Goal: Information Seeking & Learning: Learn about a topic

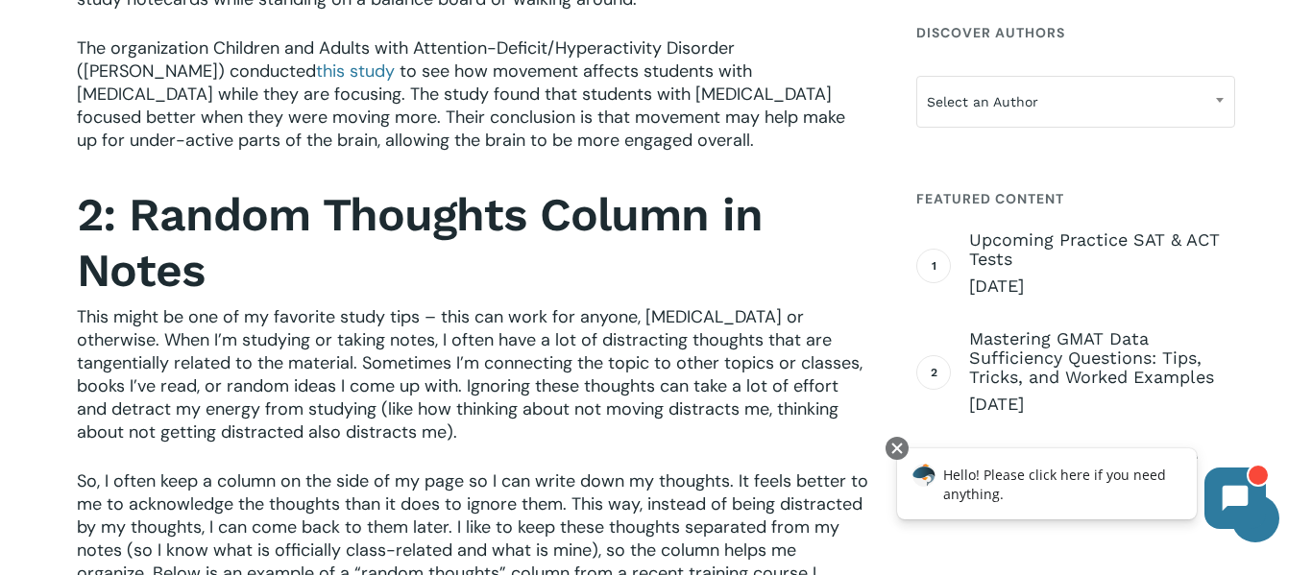
scroll to position [1623, 0]
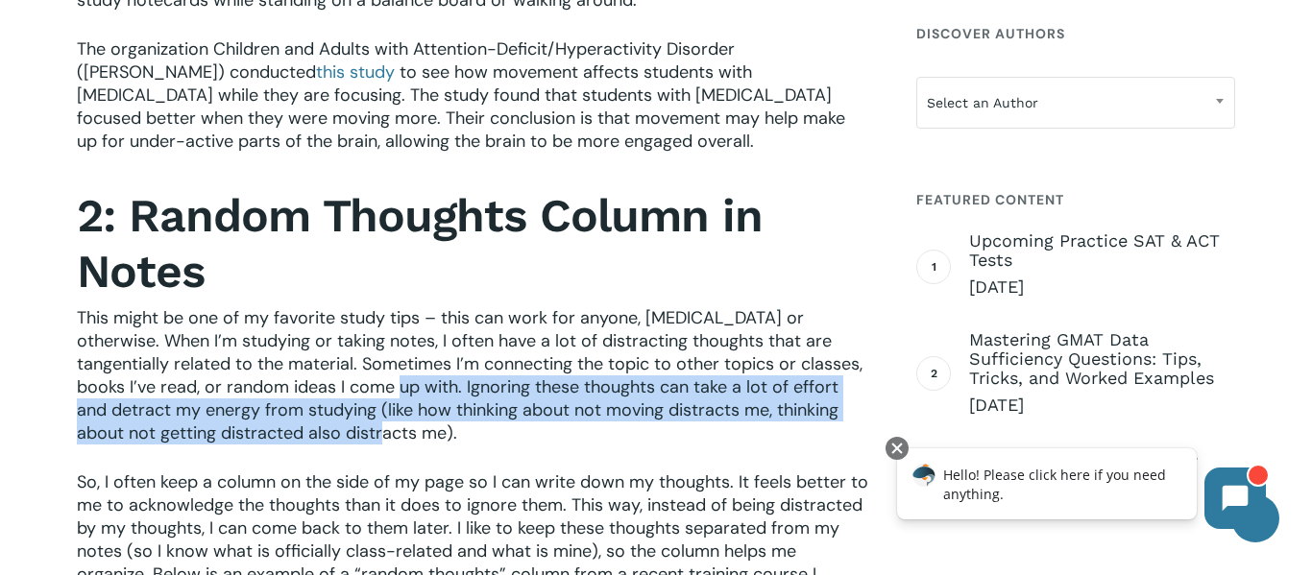
drag, startPoint x: 320, startPoint y: 388, endPoint x: 457, endPoint y: 430, distance: 143.7
click at [457, 430] on p "This might be one of my favorite study tips – this can work for anyone, [MEDICA…" at bounding box center [474, 388] width 794 height 164
click at [455, 429] on p "This might be one of my favorite study tips – this can work for anyone, [MEDICA…" at bounding box center [474, 388] width 794 height 164
drag, startPoint x: 321, startPoint y: 386, endPoint x: 708, endPoint y: 443, distance: 391.3
click at [708, 443] on p "This might be one of my favorite study tips – this can work for anyone, [MEDICA…" at bounding box center [474, 388] width 794 height 164
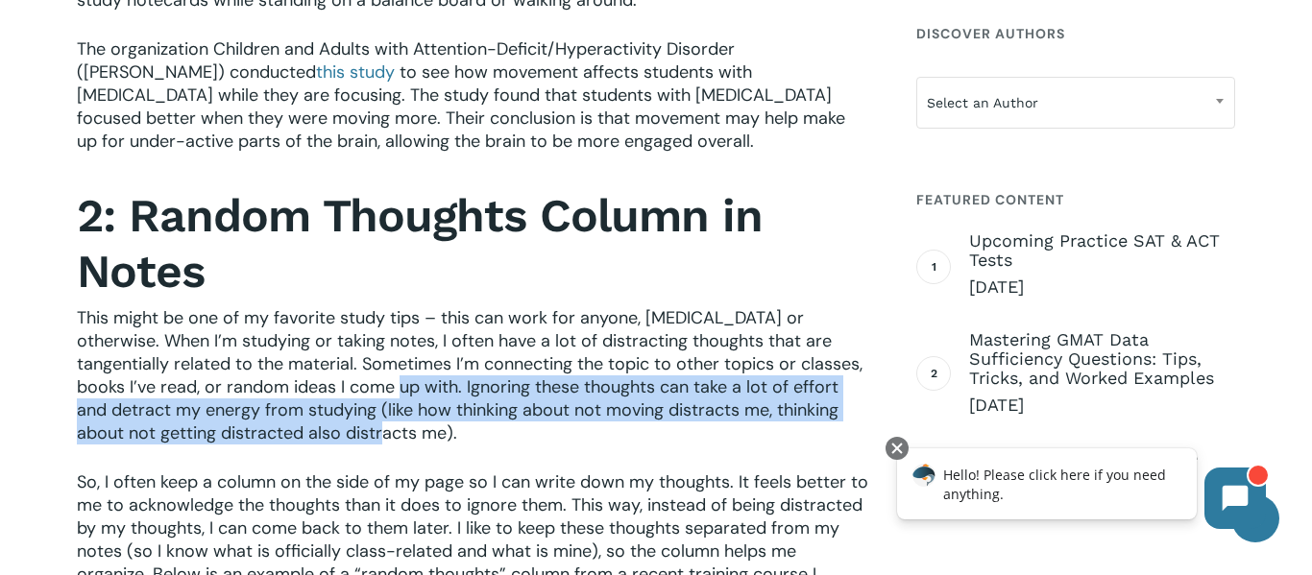
click at [708, 443] on p "This might be one of my favorite study tips – this can work for anyone, [MEDICA…" at bounding box center [474, 388] width 794 height 164
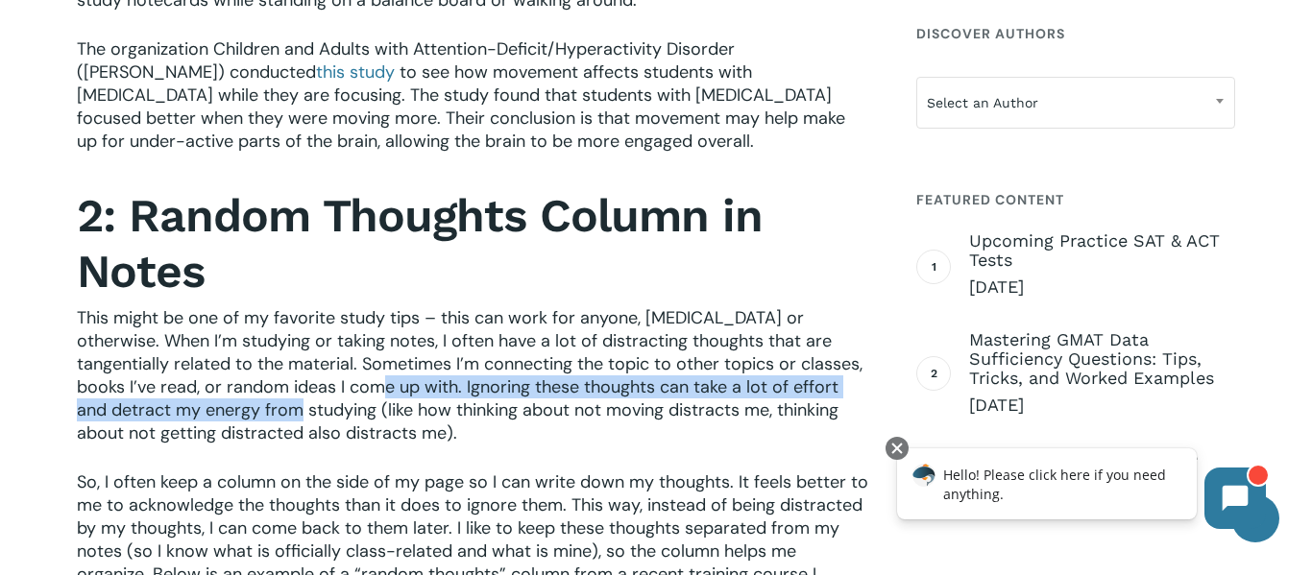
drag, startPoint x: 314, startPoint y: 387, endPoint x: 254, endPoint y: 414, distance: 66.2
click at [254, 414] on span "This might be one of my favorite study tips – this can work for anyone, [MEDICA…" at bounding box center [470, 375] width 786 height 138
copy span "Ignoring these thoughts can take a lot of effort and detract my energy from stu…"
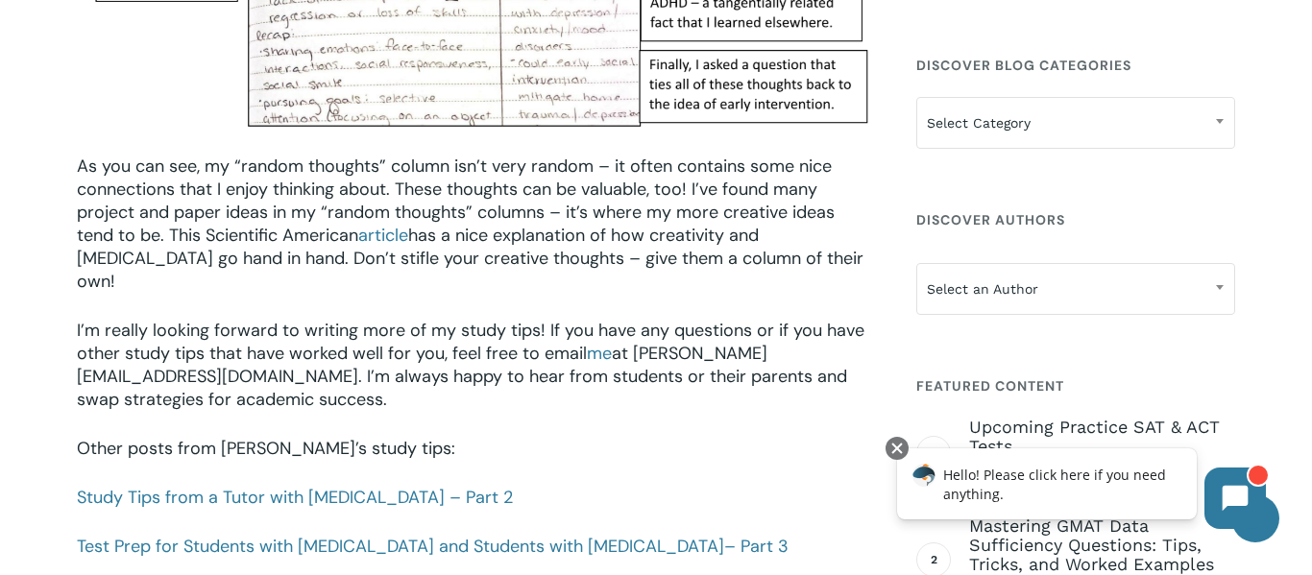
scroll to position [2595, 0]
